Goal: Transaction & Acquisition: Purchase product/service

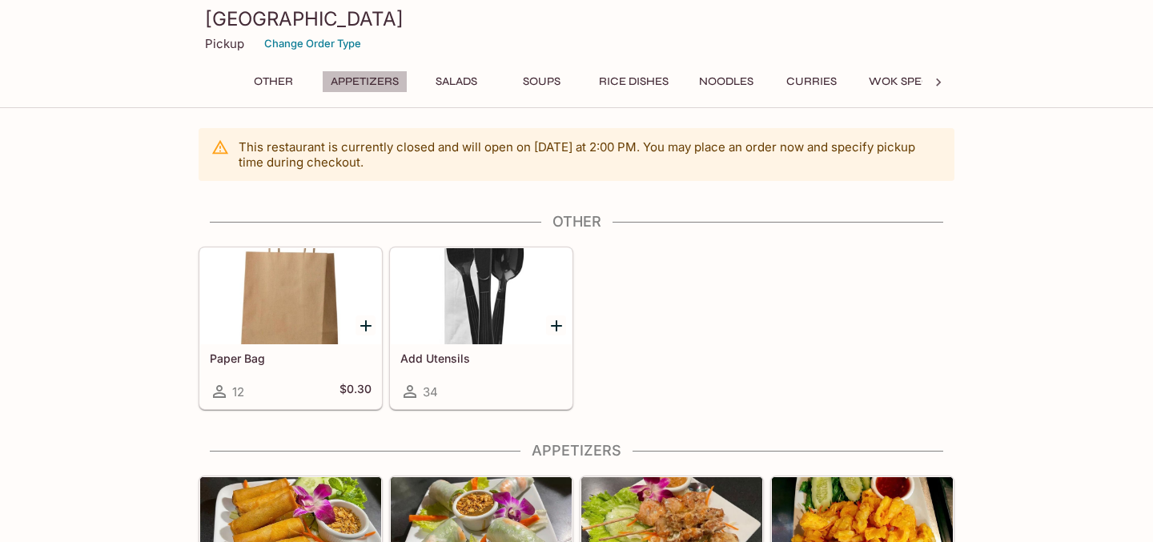
click at [367, 79] on button "Appetizers" at bounding box center [365, 81] width 86 height 22
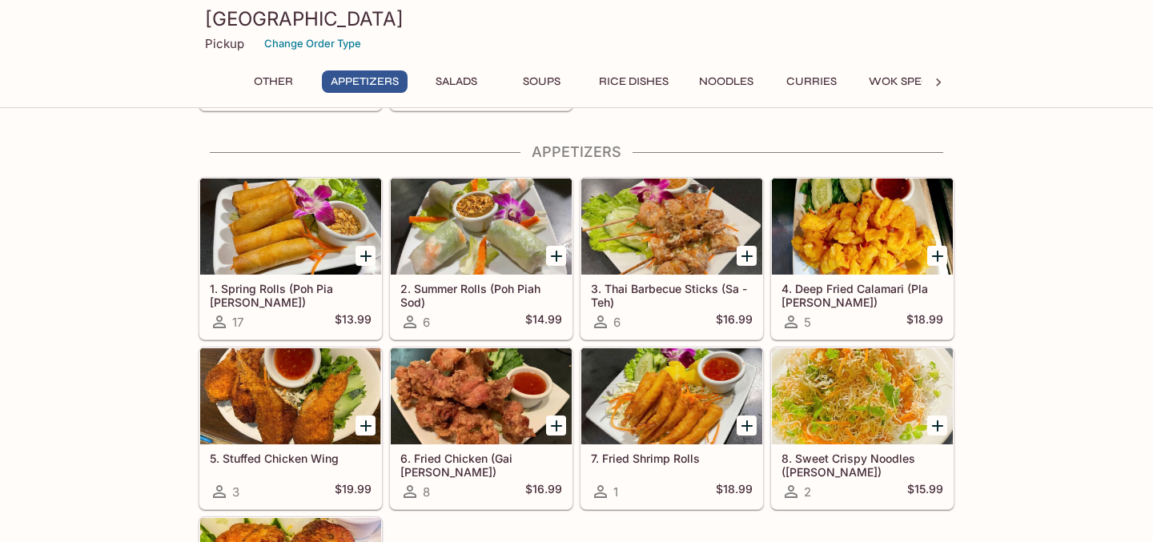
scroll to position [306, 0]
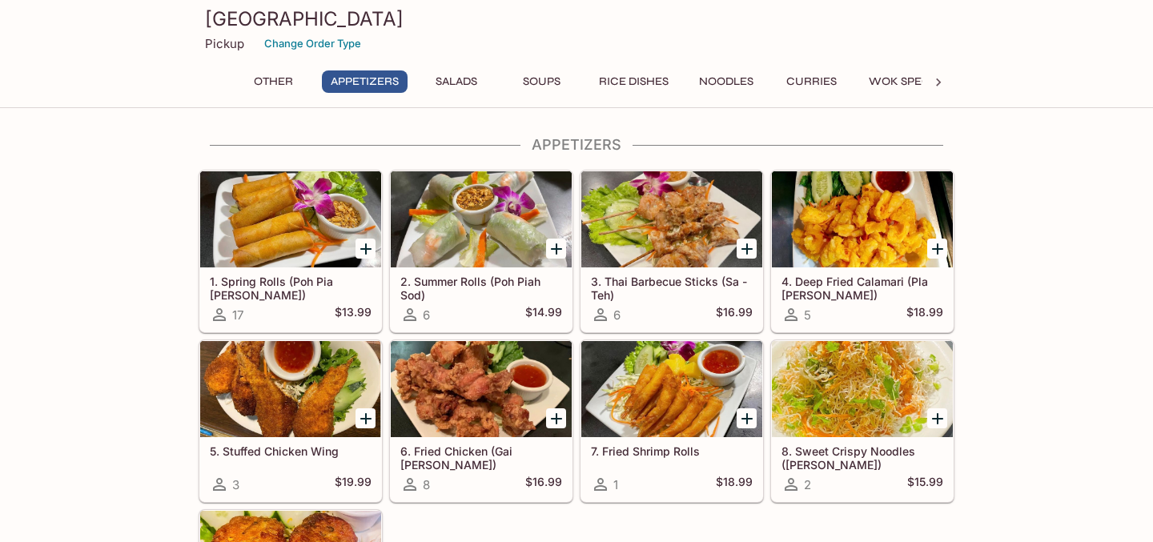
click at [289, 216] on div at bounding box center [290, 219] width 181 height 96
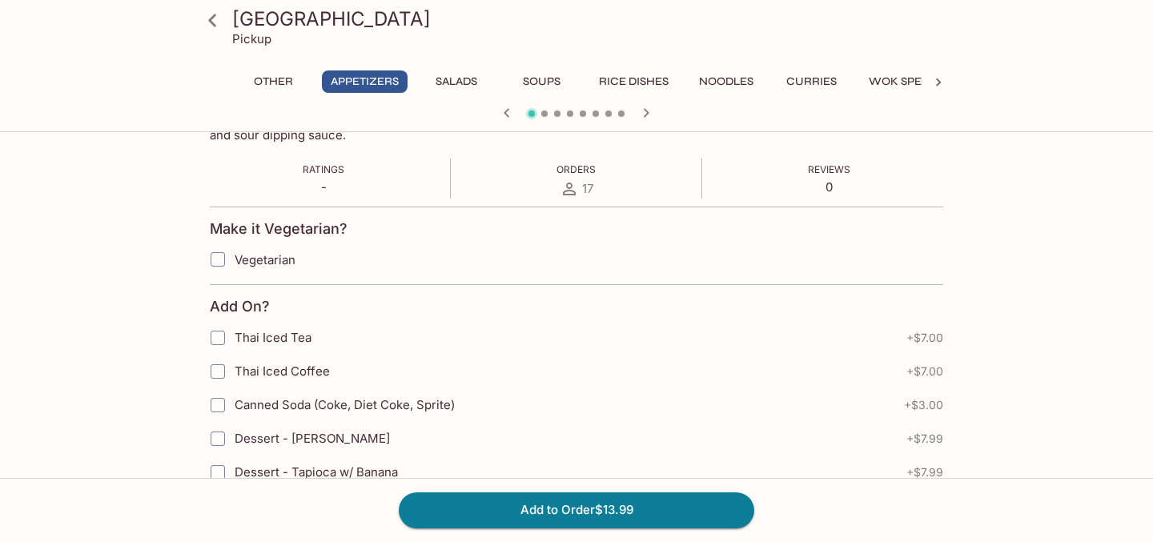
scroll to position [320, 0]
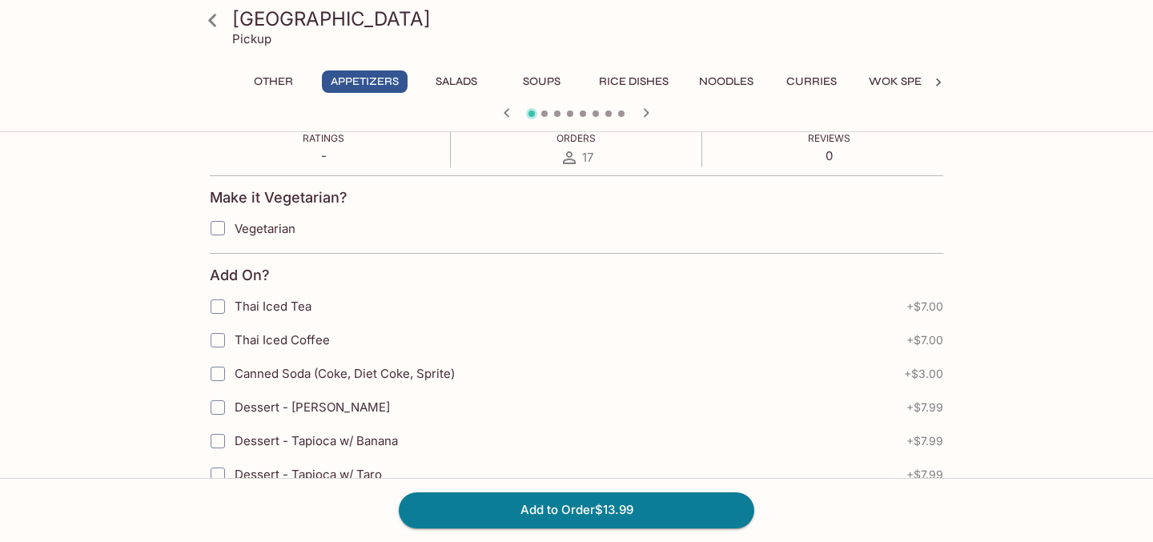
click at [621, 72] on button "Rice Dishes" at bounding box center [633, 81] width 87 height 22
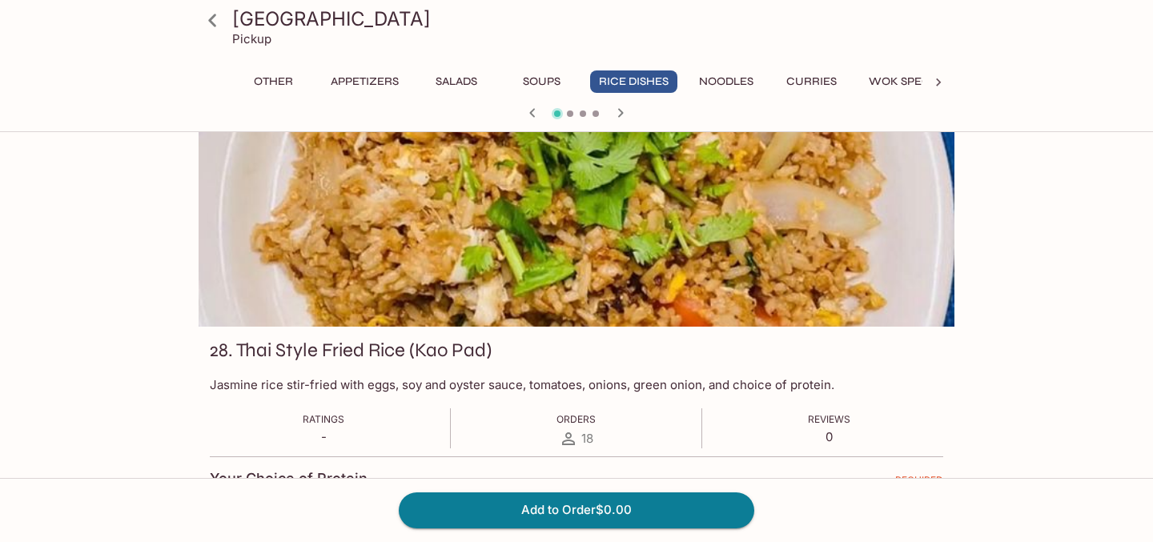
scroll to position [0, 0]
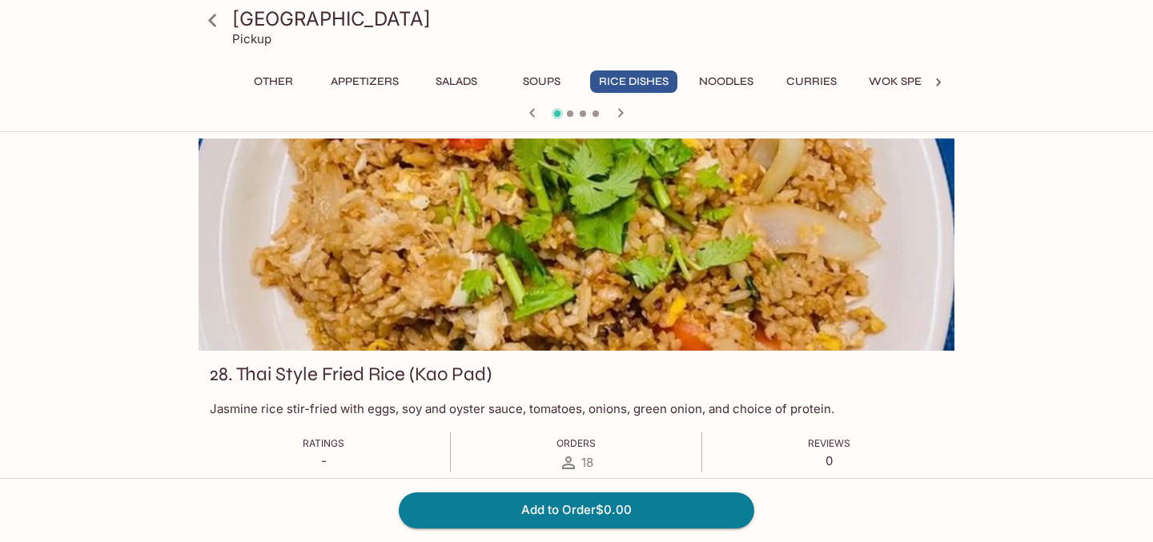
click at [730, 82] on button "Noodles" at bounding box center [726, 81] width 72 height 22
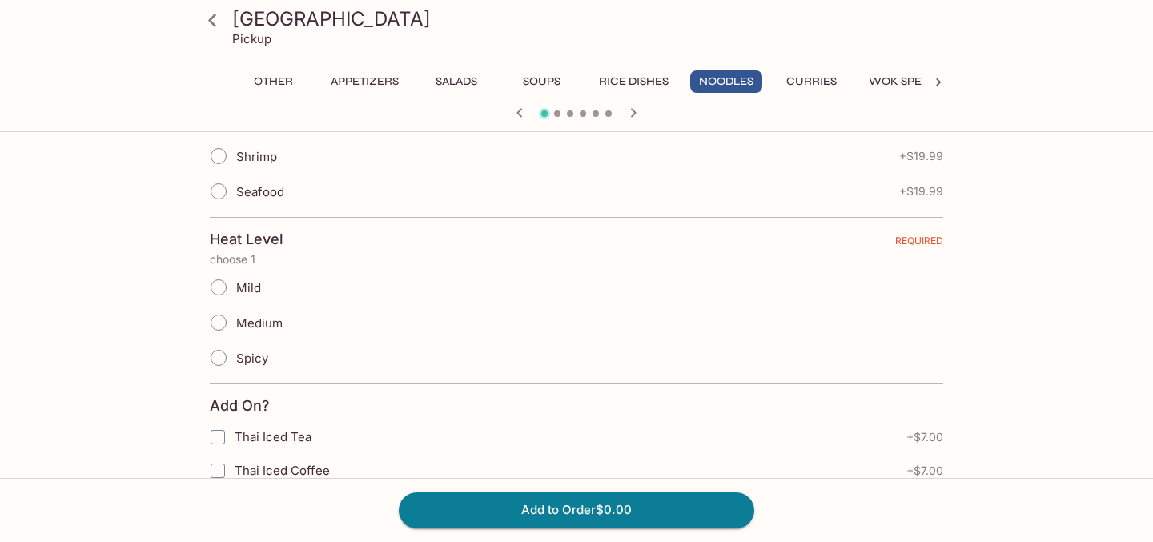
scroll to position [609, 0]
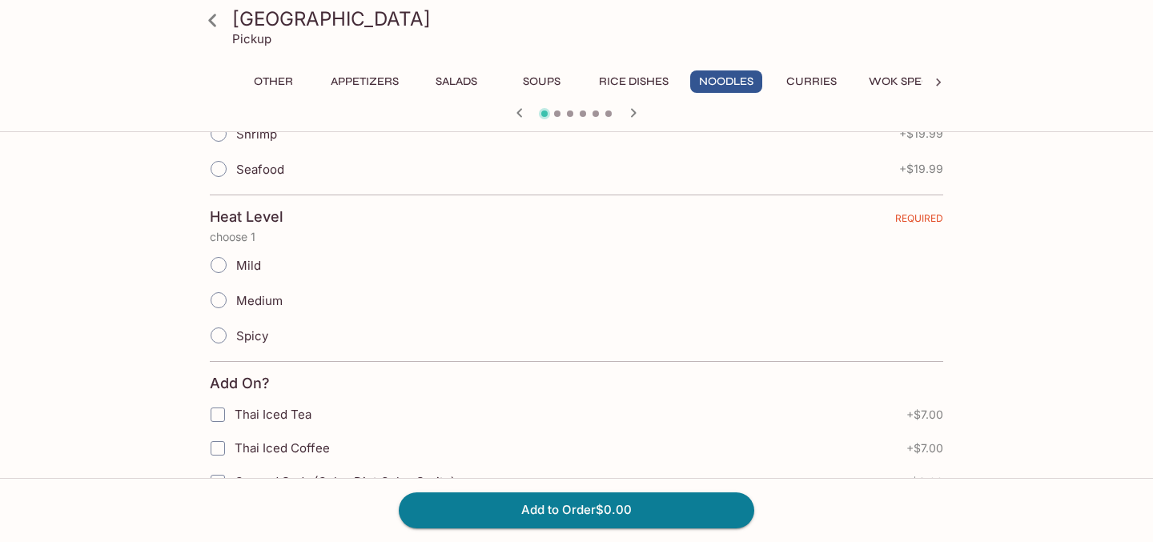
click at [800, 67] on div "Siam Garden Café Pickup Other Appetizers Salads Soups Rice Dishes Noodles Curri…" at bounding box center [576, 63] width 769 height 127
click at [803, 78] on button "Curries" at bounding box center [811, 81] width 72 height 22
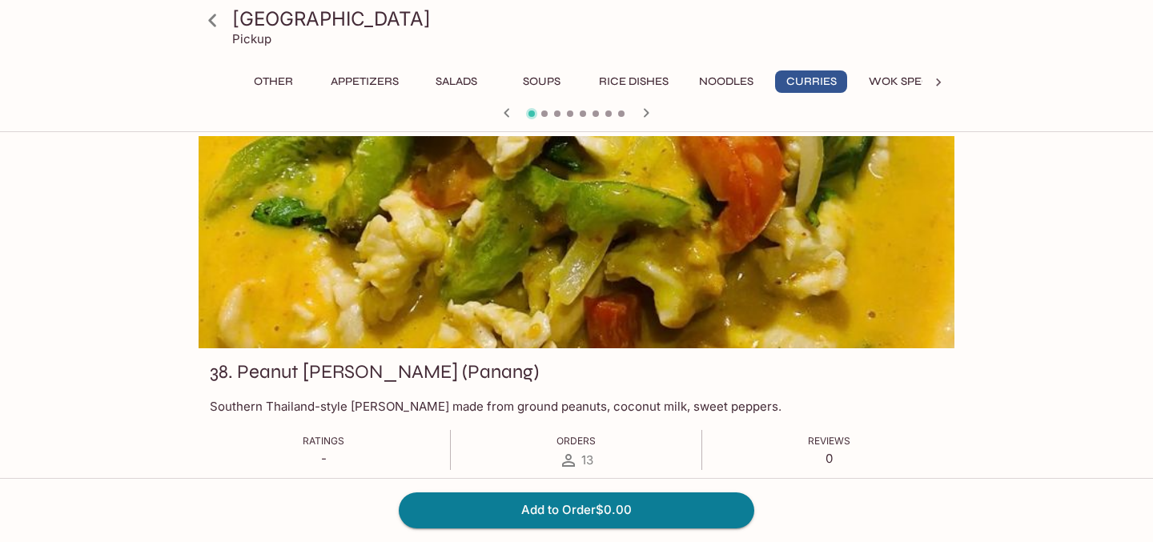
scroll to position [0, 0]
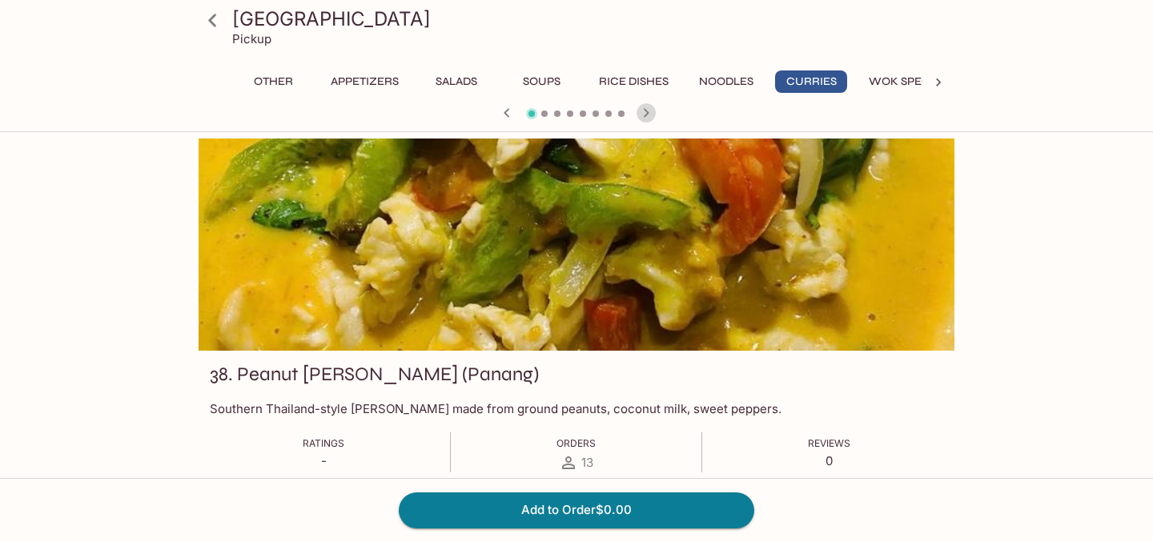
click at [651, 112] on icon "button" at bounding box center [646, 112] width 19 height 19
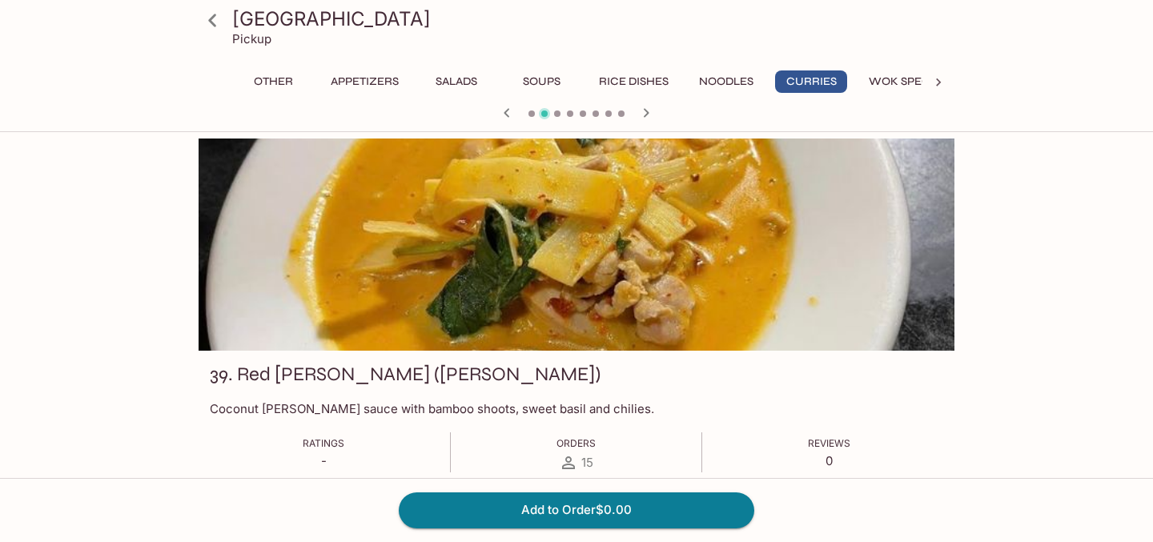
click at [650, 112] on icon "button" at bounding box center [646, 112] width 19 height 19
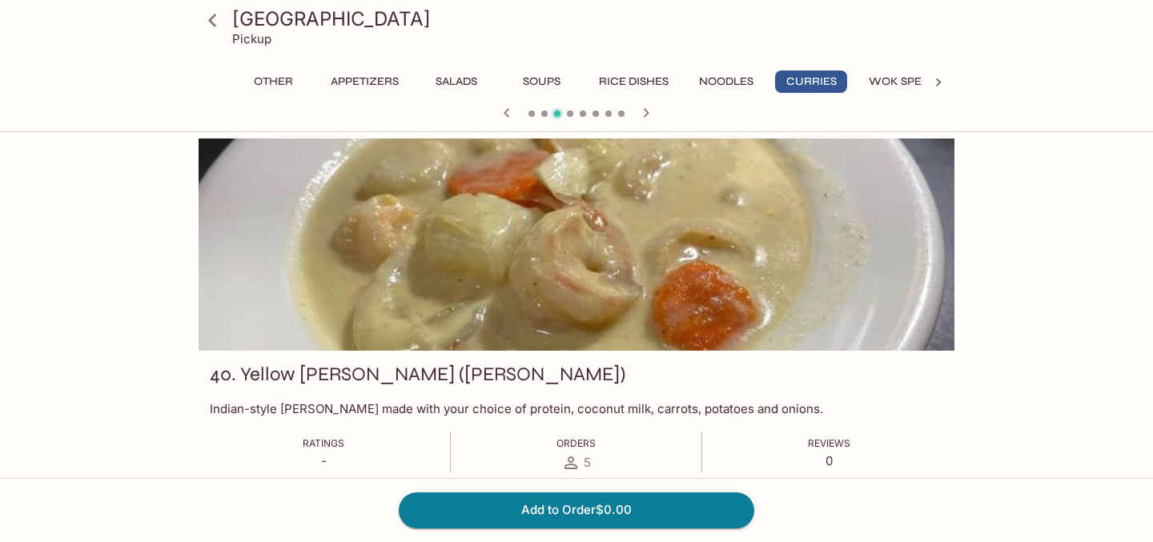
click at [649, 113] on icon "button" at bounding box center [646, 112] width 19 height 19
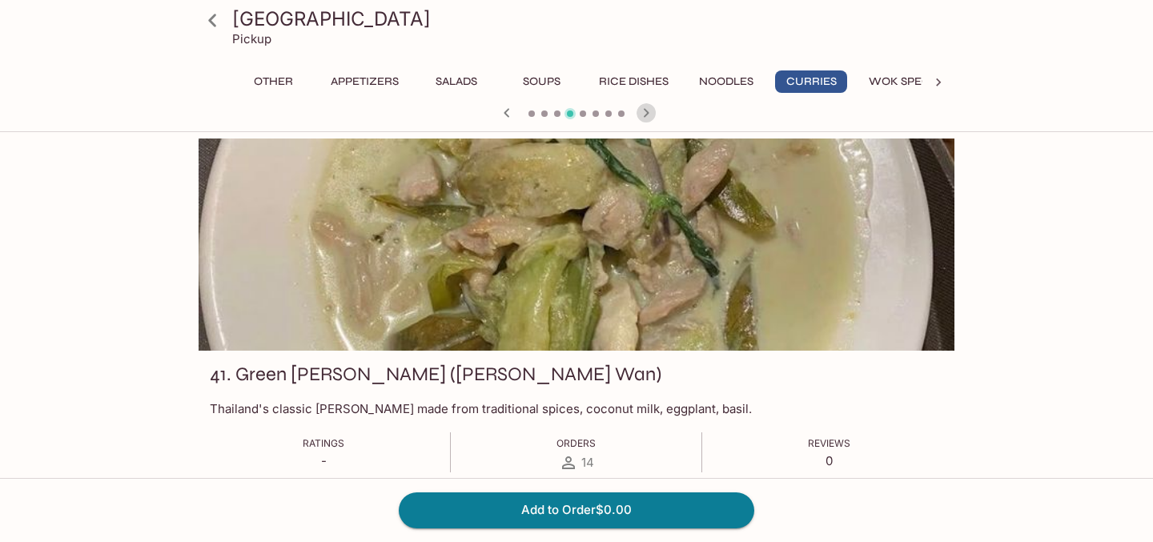
click at [649, 113] on icon "button" at bounding box center [646, 112] width 19 height 19
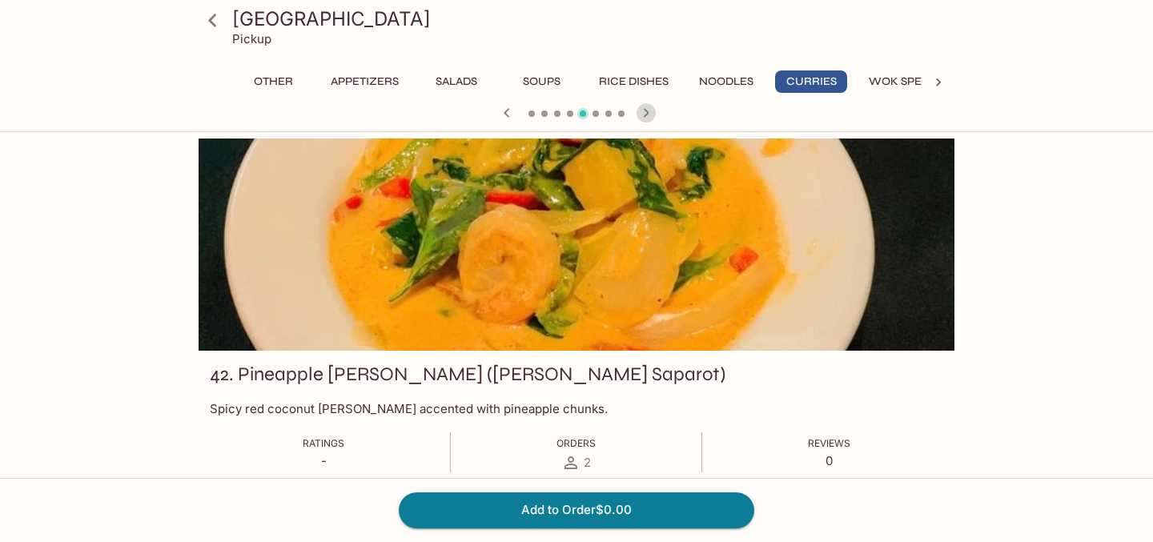
click at [649, 113] on icon "button" at bounding box center [646, 112] width 19 height 19
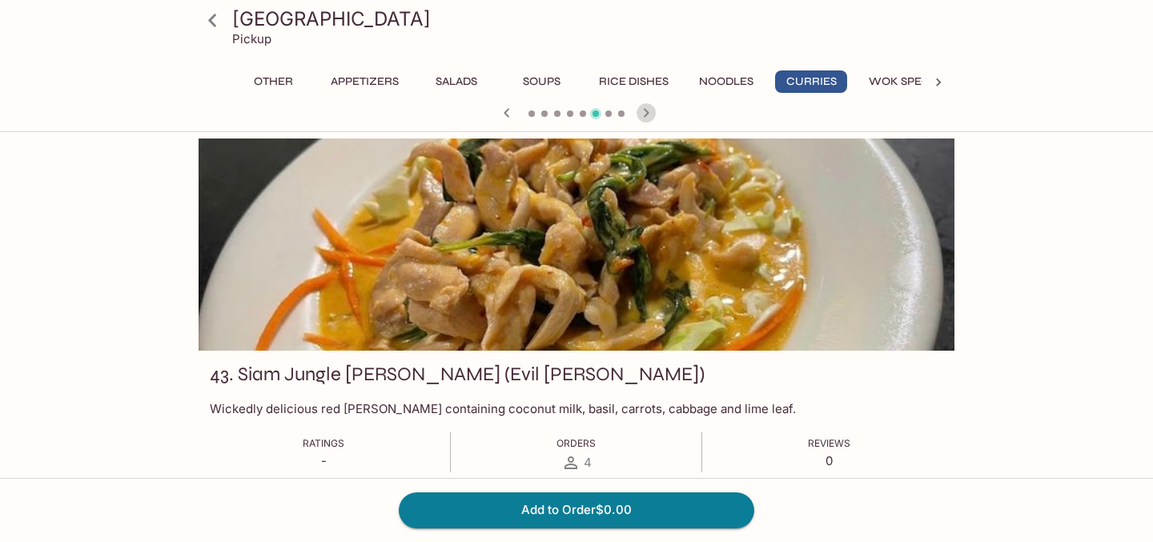
click at [649, 113] on icon "button" at bounding box center [646, 112] width 19 height 19
